Goal: Task Accomplishment & Management: Use online tool/utility

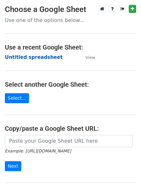
click at [24, 59] on strong "Untitled spreadsheet" at bounding box center [34, 57] width 58 height 6
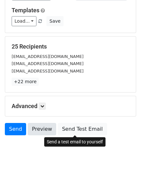
scroll to position [62, 0]
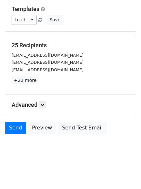
click at [43, 96] on div "Advanced Tracking Track Opens UTM Codes Track Clicks Filters Only include sprea…" at bounding box center [70, 105] width 131 height 20
click at [46, 108] on link at bounding box center [42, 104] width 7 height 7
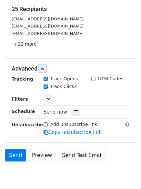
scroll to position [125, 0]
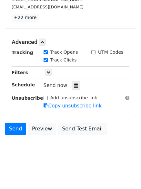
click at [69, 81] on div "Send now" at bounding box center [82, 85] width 76 height 9
click at [72, 86] on div at bounding box center [76, 85] width 9 height 8
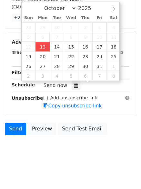
type input "2025-10-13 12:17"
type input "17"
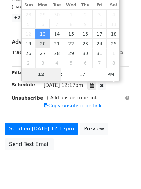
scroll to position [0, 0]
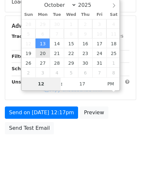
type input "4"
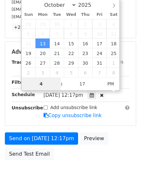
scroll to position [125, 0]
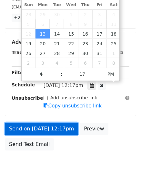
type input "2025-10-13 16:17"
click at [44, 130] on link "Send on Oct 13 at 12:17pm" at bounding box center [41, 129] width 73 height 12
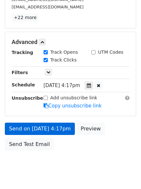
scroll to position [115, 0]
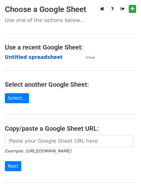
click at [16, 55] on strong "Untitled spreadsheet" at bounding box center [34, 57] width 58 height 6
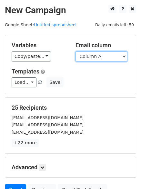
click at [92, 58] on select "Column A Column B Column C Column D Column E Column F" at bounding box center [102, 56] width 52 height 10
select select "Column B"
click at [76, 51] on select "Column A Column B Column C Column D Column E Column F" at bounding box center [102, 56] width 52 height 10
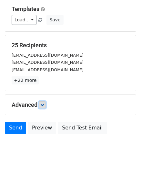
click at [41, 103] on link at bounding box center [42, 104] width 7 height 7
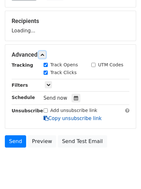
scroll to position [100, 0]
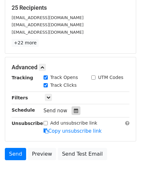
click at [76, 110] on div at bounding box center [76, 110] width 9 height 8
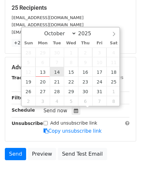
type input "2025-10-14 12:00"
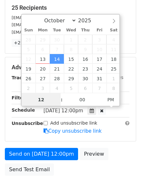
scroll to position [0, 0]
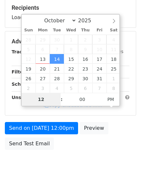
type input "5"
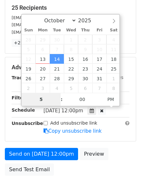
scroll to position [141, 0]
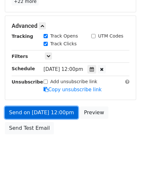
type input "2025-10-14 17:00"
click at [45, 113] on link "Send on Oct 14 at 12:00pm" at bounding box center [41, 112] width 73 height 12
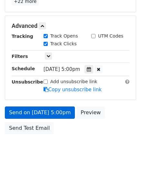
scroll to position [115, 0]
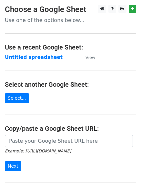
click at [21, 51] on main "Choose a Google Sheet Use one of the options below... Use a recent Google Sheet…" at bounding box center [70, 105] width 141 height 201
click at [21, 56] on strong "Untitled spreadsheet" at bounding box center [34, 57] width 58 height 6
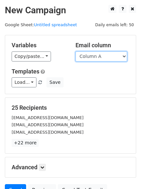
click at [93, 59] on select "Column A Column B Column C Column D Column E Column F" at bounding box center [102, 56] width 52 height 10
select select "Column C"
click at [76, 51] on select "Column A Column B Column C Column D Column E Column F" at bounding box center [102, 56] width 52 height 10
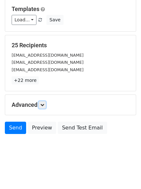
drag, startPoint x: 42, startPoint y: 105, endPoint x: 57, endPoint y: 120, distance: 21.3
click at [41, 105] on link at bounding box center [42, 104] width 7 height 7
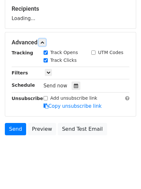
scroll to position [99, 0]
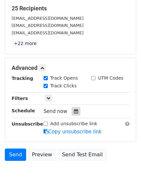
click at [74, 113] on icon at bounding box center [76, 111] width 4 height 5
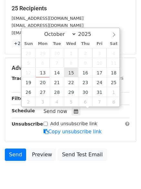
type input "2025-10-15 12:00"
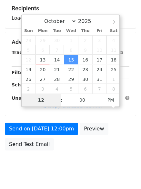
type input "6"
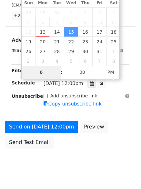
scroll to position [141, 0]
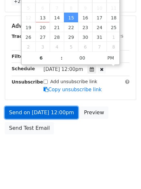
type input "2025-10-15 18:00"
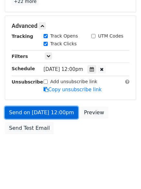
click at [47, 114] on link "Send on Oct 15 at 12:00pm" at bounding box center [41, 112] width 73 height 12
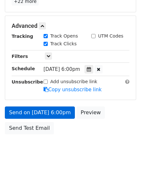
scroll to position [115, 0]
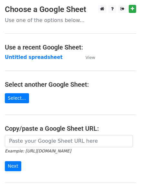
click at [9, 49] on h4 "Use a recent Google Sheet:" at bounding box center [71, 47] width 132 height 8
click at [15, 54] on strong "Untitled spreadsheet" at bounding box center [34, 57] width 58 height 6
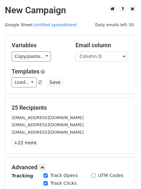
select select "Column D"
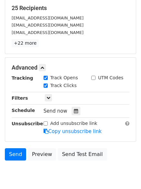
scroll to position [126, 0]
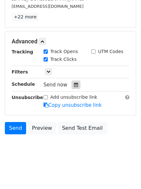
click at [76, 81] on div at bounding box center [76, 85] width 9 height 8
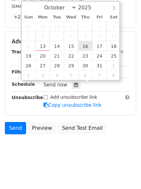
type input "2025-10-16 12:00"
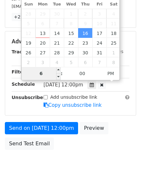
drag, startPoint x: 43, startPoint y: 73, endPoint x: 35, endPoint y: 73, distance: 8.1
click at [35, 73] on input "6" at bounding box center [41, 73] width 39 height 13
type input "7"
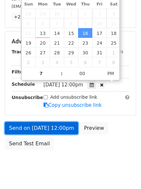
type input "2025-10-16 19:00"
click at [48, 128] on link "Send on Oct 16 at 12:00pm" at bounding box center [41, 128] width 73 height 12
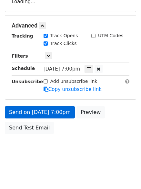
scroll to position [115, 0]
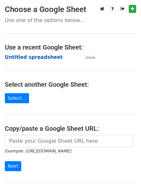
click at [24, 60] on strong "Untitled spreadsheet" at bounding box center [34, 57] width 58 height 6
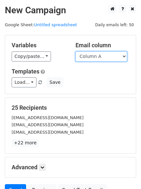
drag, startPoint x: 0, startPoint y: 0, endPoint x: 104, endPoint y: 55, distance: 117.6
click at [104, 55] on select "Column A Column B Column C Column D Column E Column F" at bounding box center [102, 56] width 52 height 10
select select "Column E"
click at [76, 51] on select "Column A Column B Column C Column D Column E Column F" at bounding box center [102, 56] width 52 height 10
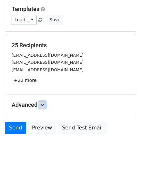
click at [46, 102] on link at bounding box center [42, 104] width 7 height 7
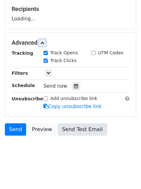
scroll to position [100, 0]
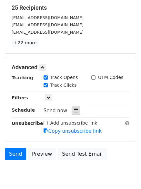
click at [74, 112] on icon at bounding box center [76, 110] width 4 height 5
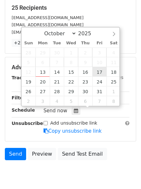
type input "2025-10-17 12:00"
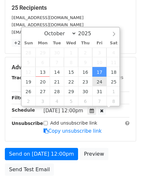
scroll to position [0, 0]
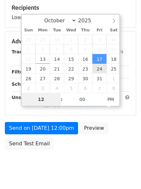
type input "8"
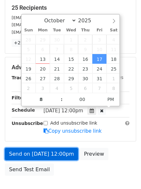
type input "2025-10-17 20:00"
click at [58, 152] on link "Send on Oct 17 at 12:00pm" at bounding box center [41, 154] width 73 height 12
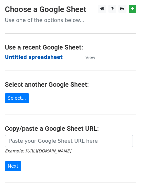
click at [25, 60] on strong "Untitled spreadsheet" at bounding box center [34, 57] width 58 height 6
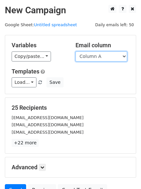
drag, startPoint x: 0, startPoint y: 0, endPoint x: 95, endPoint y: 58, distance: 111.5
click at [95, 58] on select "Column A Column B Column C Column D Column E Column F" at bounding box center [102, 56] width 52 height 10
select select "Column F"
click at [76, 51] on select "Column A Column B Column C Column D Column E Column F" at bounding box center [102, 56] width 52 height 10
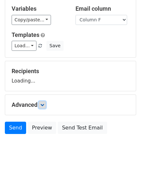
click at [41, 103] on link at bounding box center [42, 104] width 7 height 7
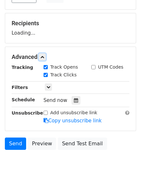
scroll to position [100, 0]
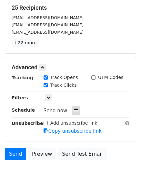
click at [74, 112] on icon at bounding box center [76, 110] width 4 height 5
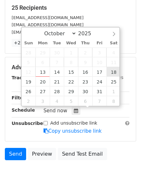
type input "[DATE] 12:00"
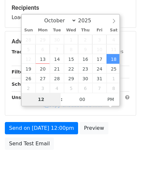
type input "9"
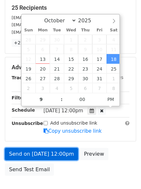
type input "[DATE] 21:00"
click at [57, 155] on link "Send on [DATE] 12:00pm" at bounding box center [41, 154] width 73 height 12
